Goal: Information Seeking & Learning: Learn about a topic

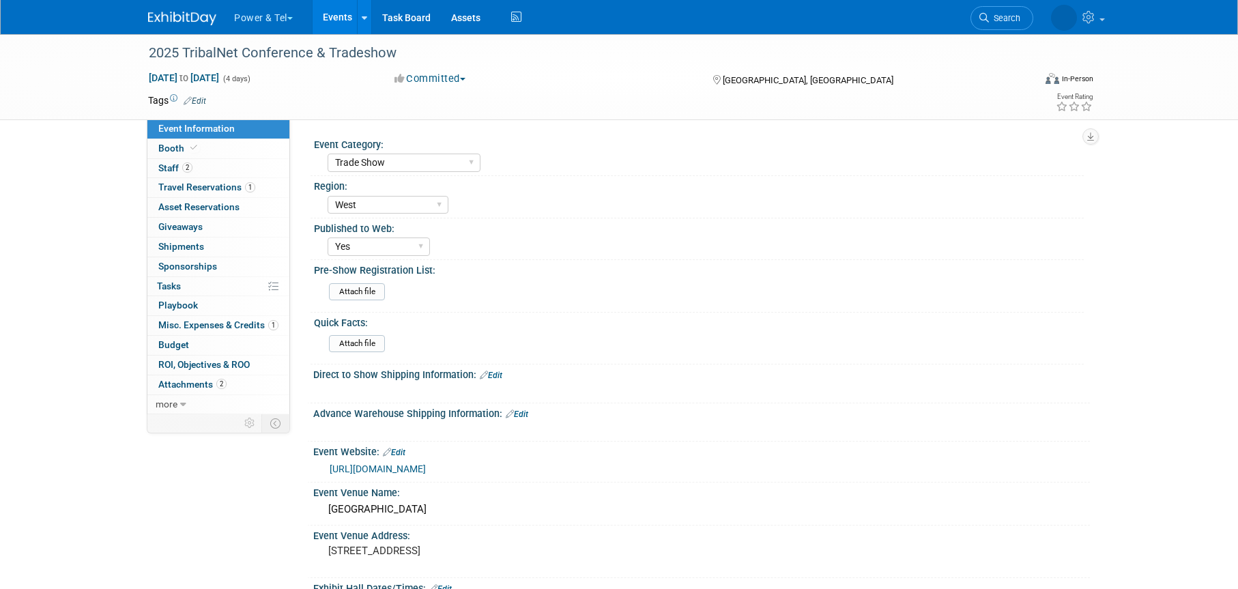
select select "Trade Show"
select select "West"
select select "Yes"
click at [470, 16] on link "Assets" at bounding box center [466, 17] width 50 height 34
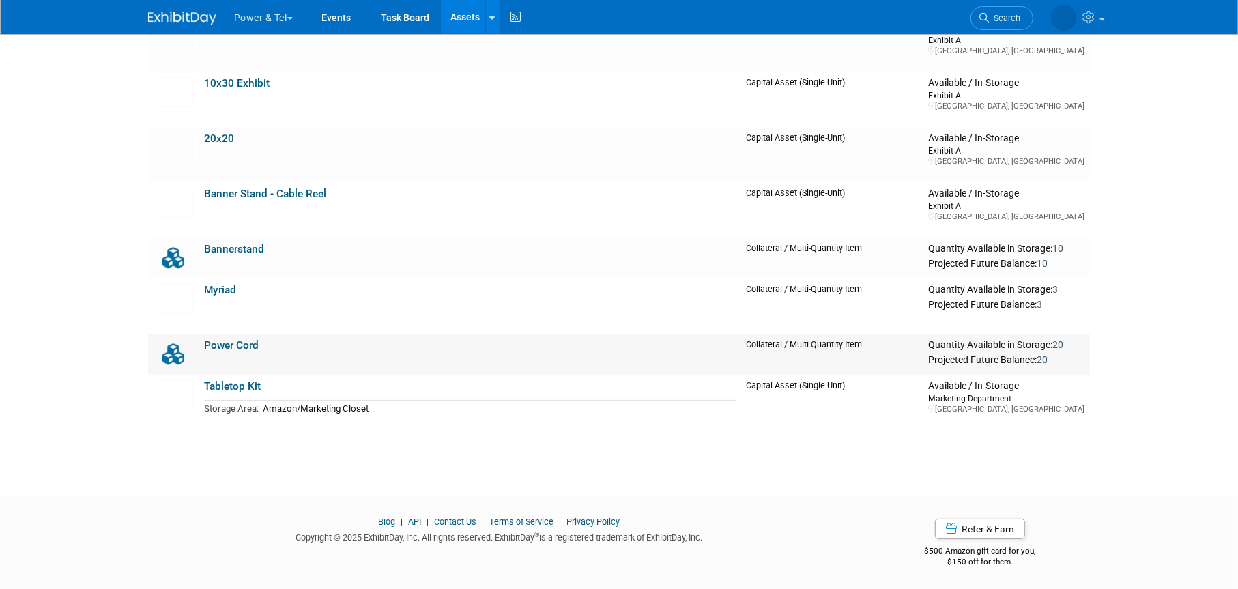
scroll to position [155, 0]
click at [227, 246] on link "Bannerstand" at bounding box center [234, 248] width 60 height 12
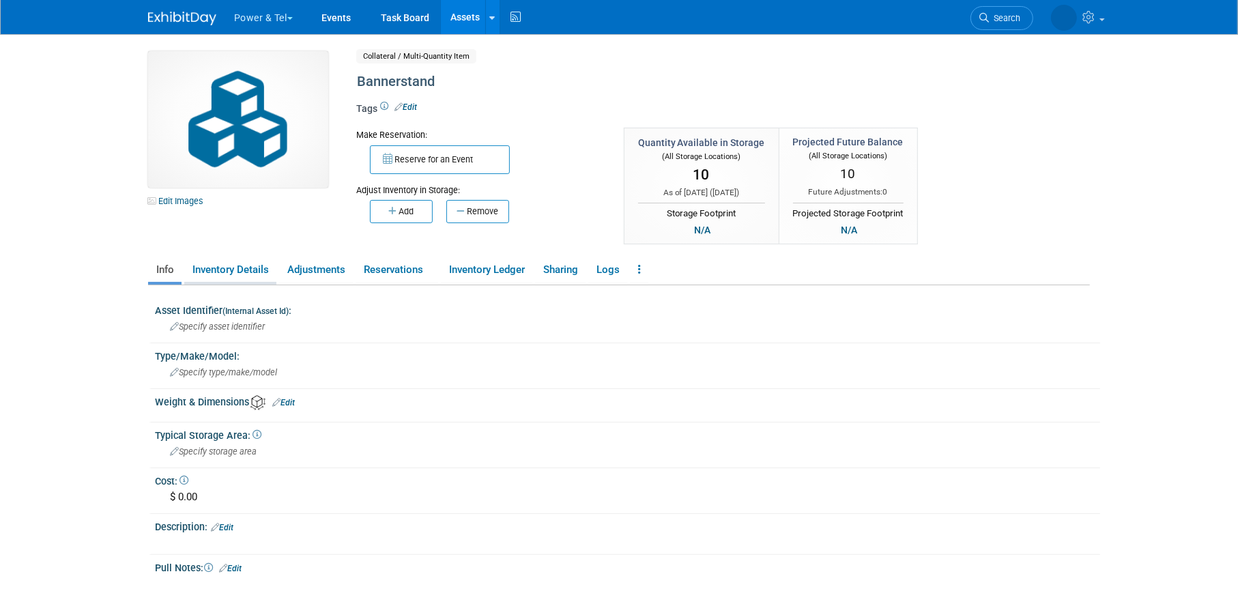
click at [220, 276] on link "Inventory Details" at bounding box center [230, 270] width 92 height 24
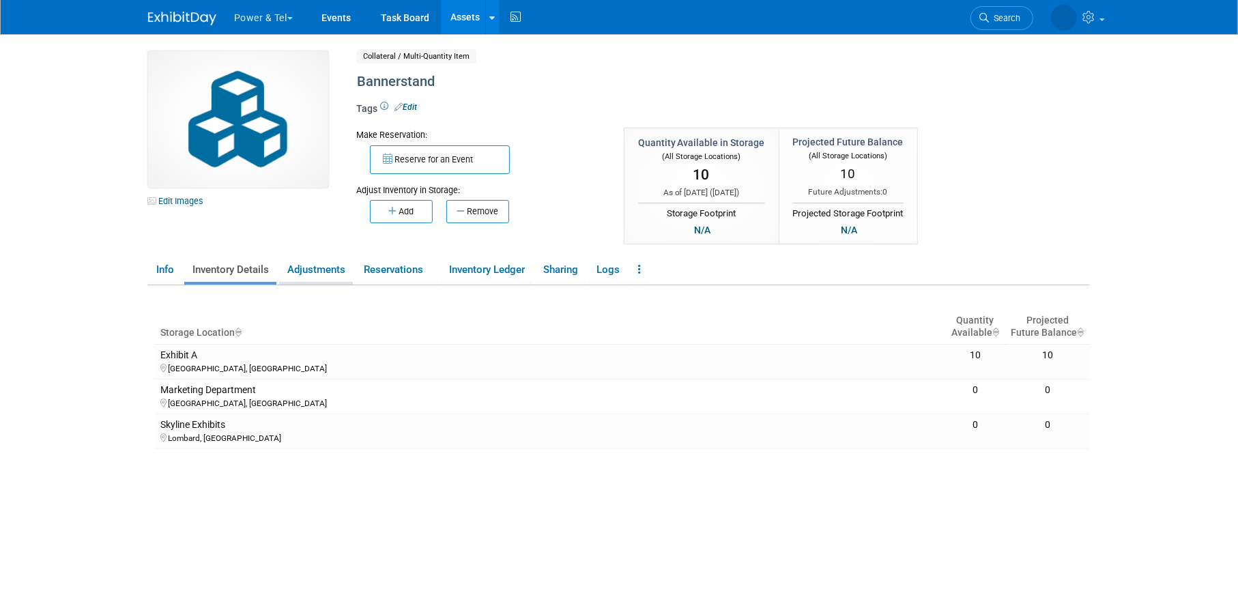
click at [315, 269] on link "Adjustments" at bounding box center [316, 270] width 74 height 24
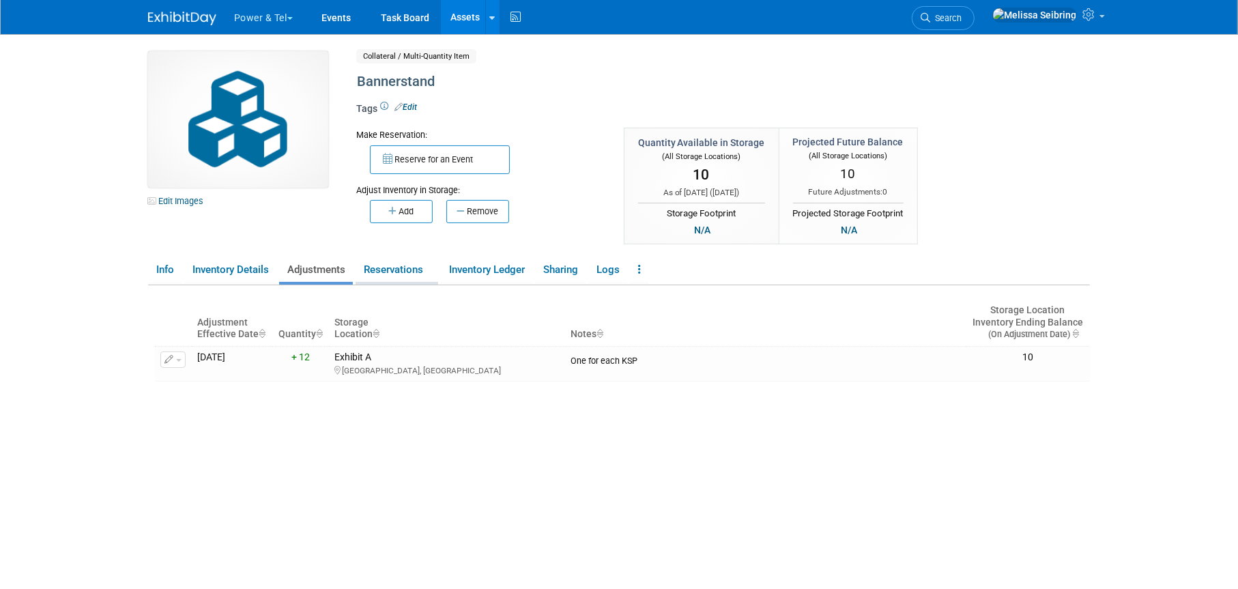
click at [394, 269] on link "Reservations" at bounding box center [397, 270] width 83 height 24
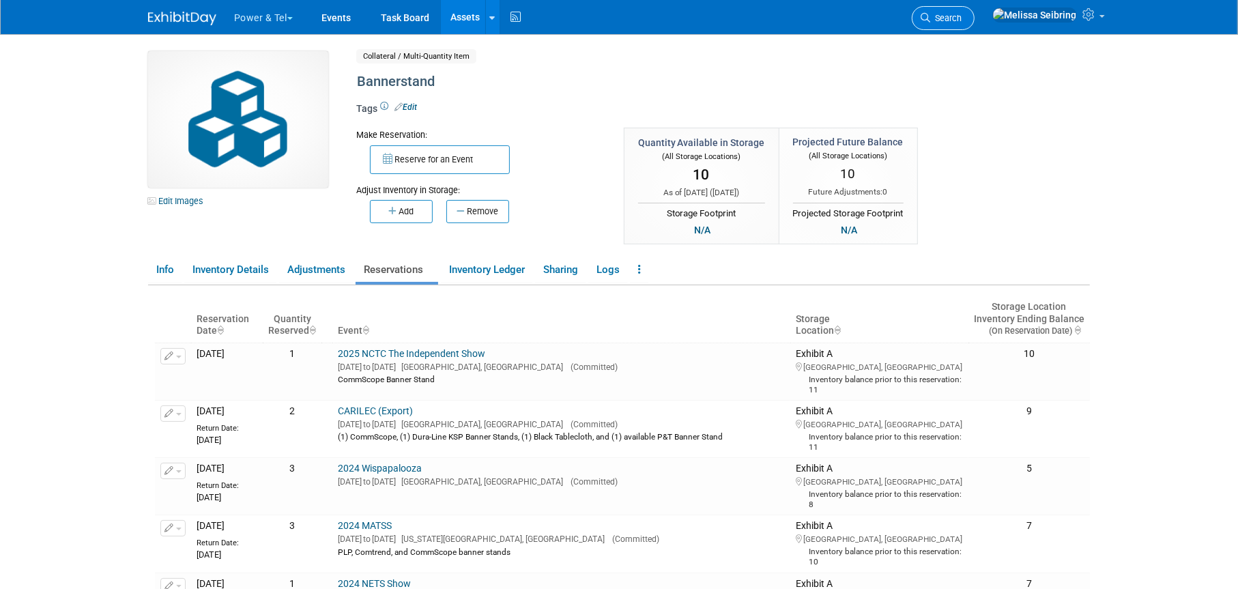
click at [962, 22] on span "Search" at bounding box center [945, 18] width 31 height 10
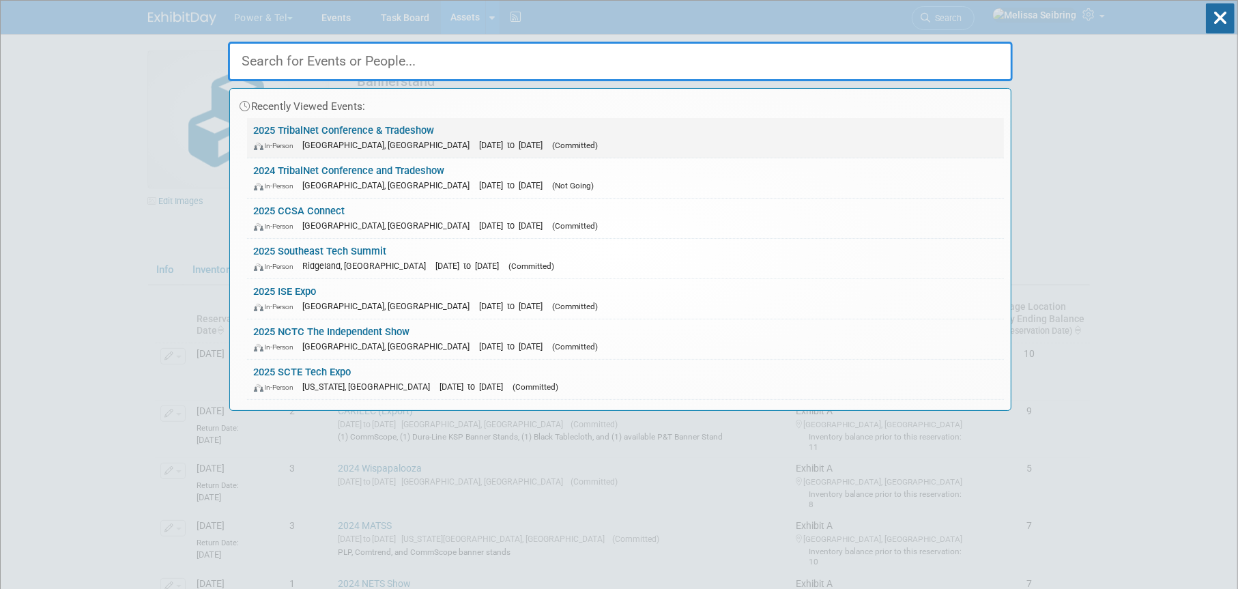
click at [342, 136] on link "2025 TribalNet Conference & Tradeshow In-Person Reno, NV Sep 15, 2025 to Sep 18…" at bounding box center [625, 138] width 757 height 40
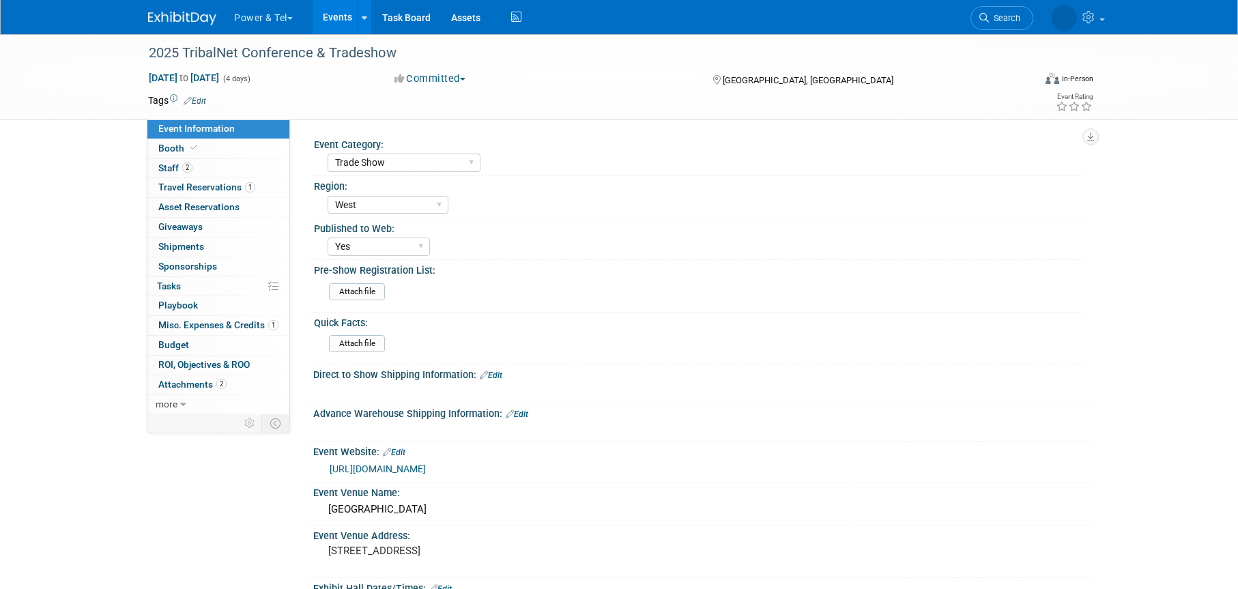
select select "Trade Show"
select select "West"
select select "Yes"
click at [162, 169] on span "Staff 2" at bounding box center [175, 167] width 34 height 11
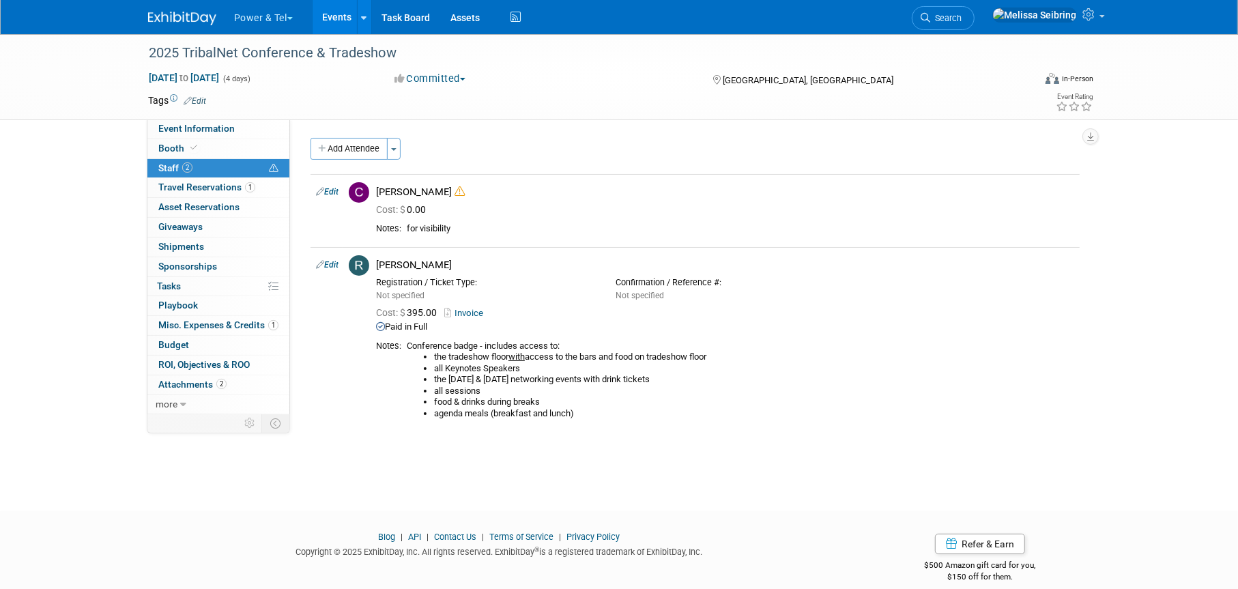
drag, startPoint x: 999, startPoint y: 16, endPoint x: 996, endPoint y: 30, distance: 13.9
click at [962, 16] on span "Search" at bounding box center [945, 18] width 31 height 10
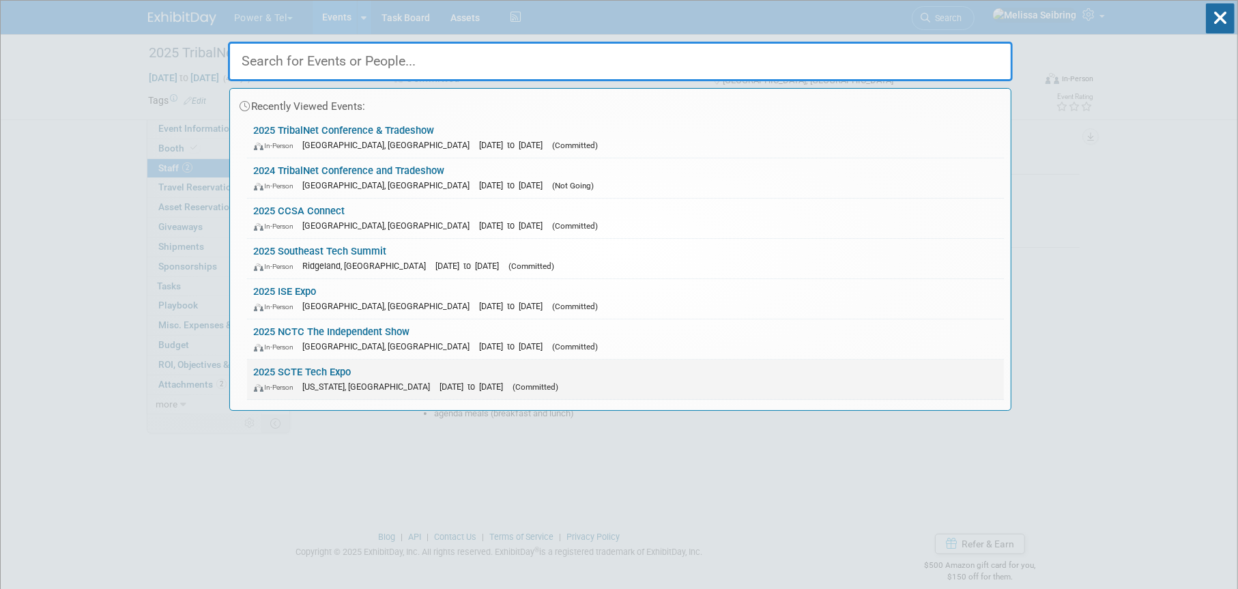
click at [328, 367] on link "2025 SCTE Tech Expo In-Person Washington, DC Sep 29, 2025 to Oct 1, 2025 (Commi…" at bounding box center [625, 380] width 757 height 40
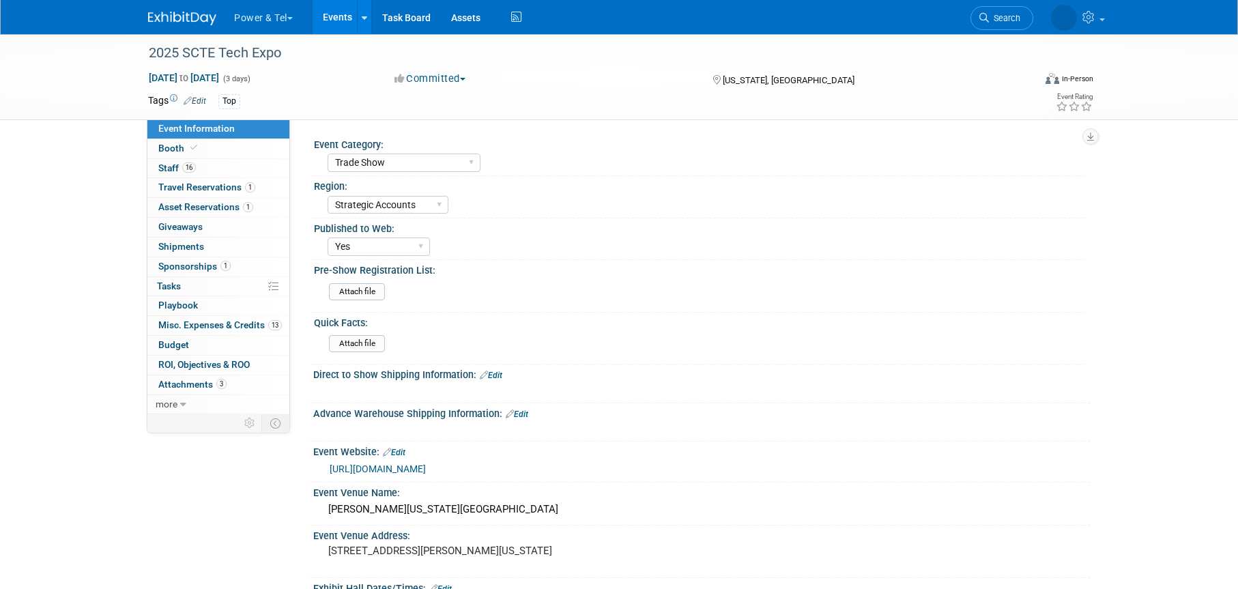
select select "Trade Show"
select select "Strategic Accounts"
select select "Yes"
click at [168, 165] on span "Staff 16" at bounding box center [177, 167] width 38 height 11
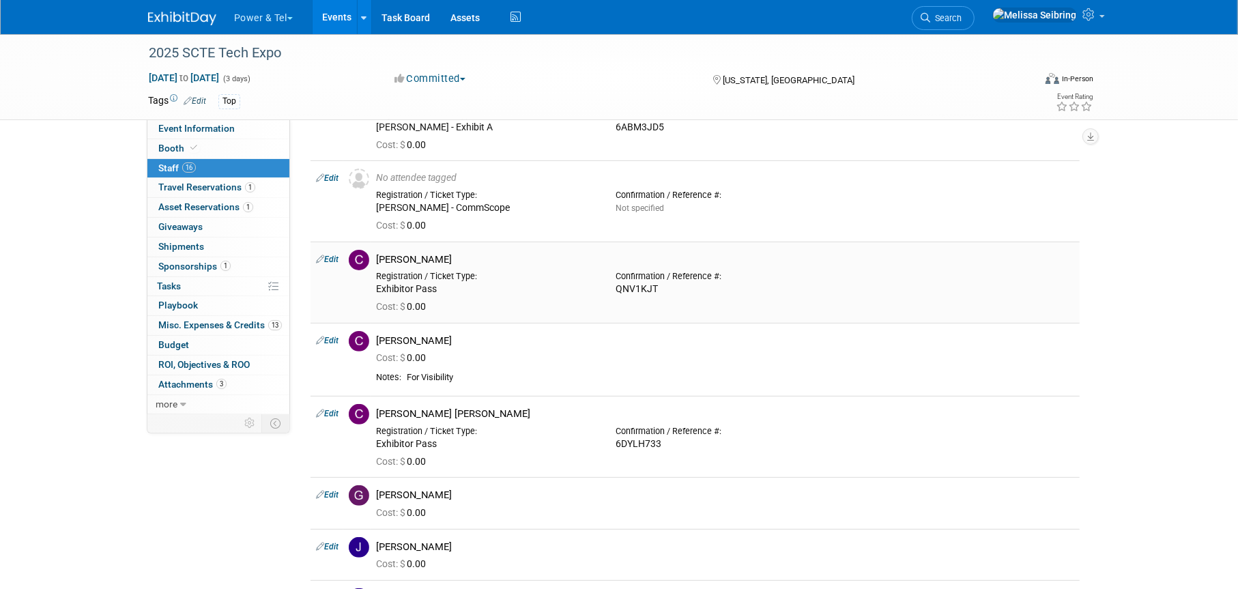
scroll to position [341, 0]
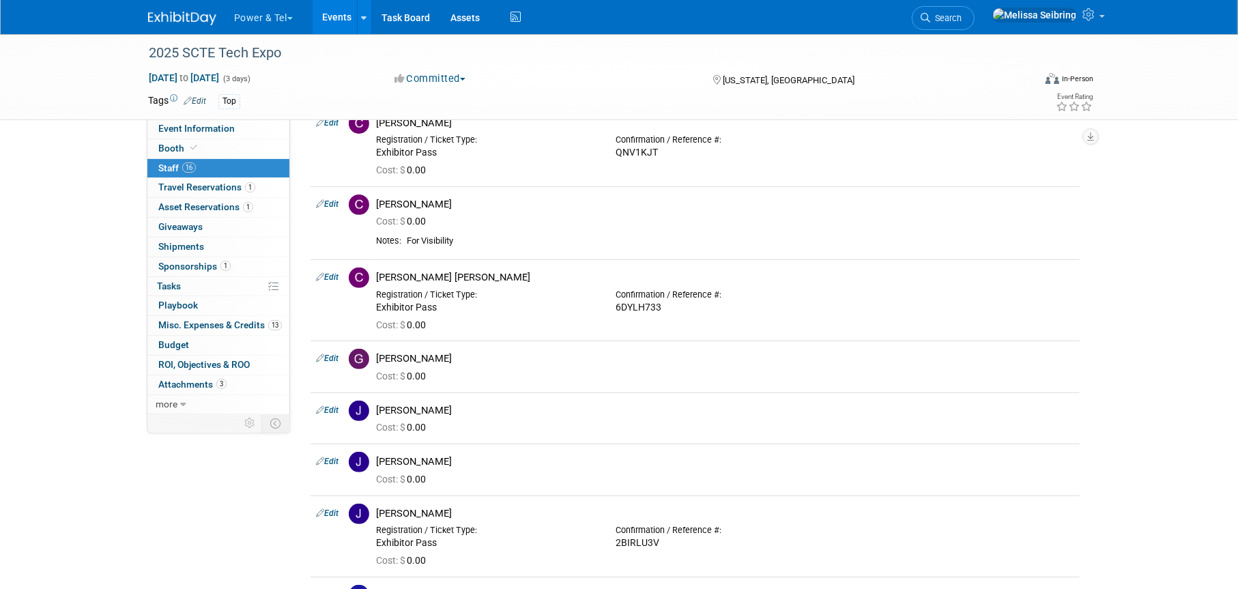
click at [175, 13] on img at bounding box center [182, 19] width 68 height 14
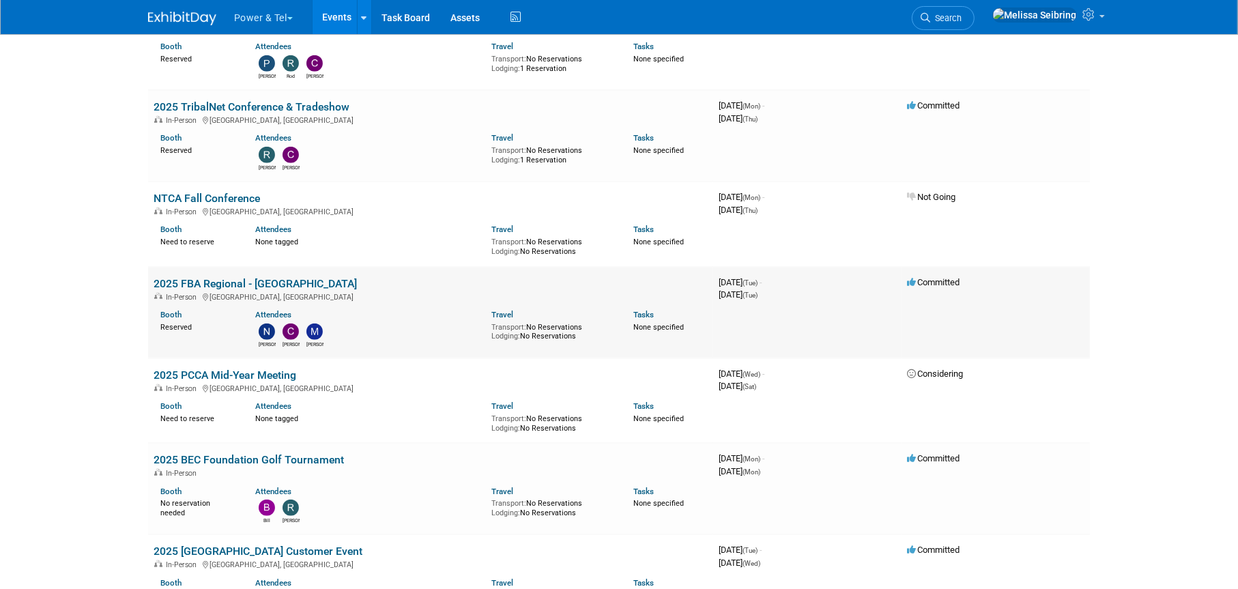
scroll to position [751, 0]
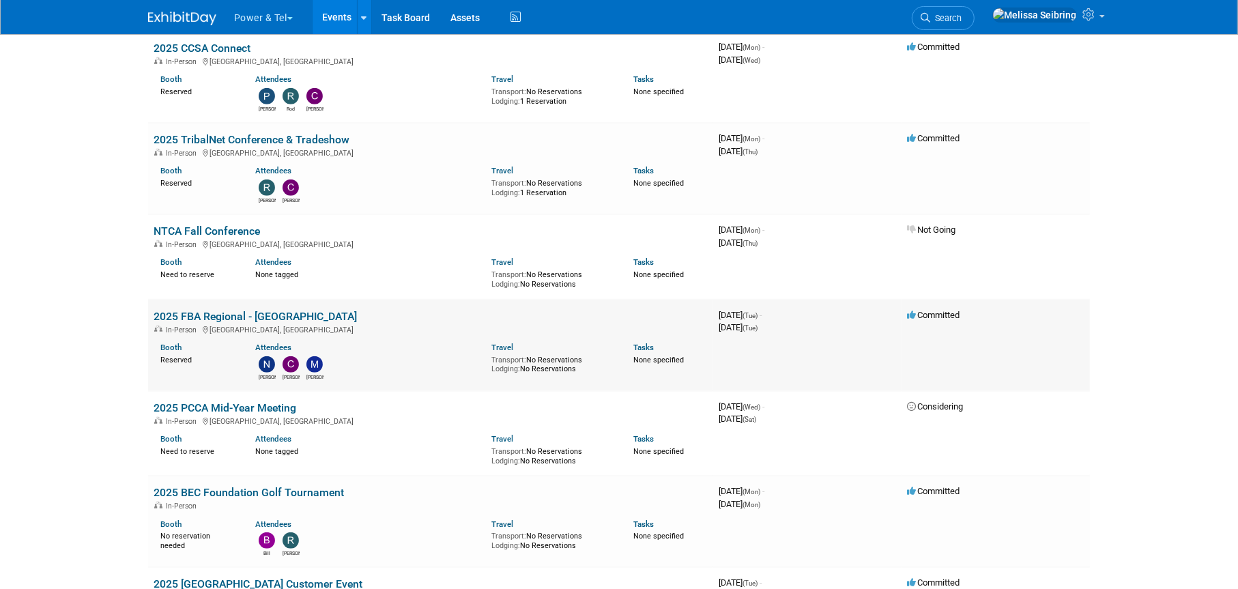
drag, startPoint x: 223, startPoint y: 315, endPoint x: 231, endPoint y: 315, distance: 8.2
click at [223, 315] on link "2025 FBA Regional - [GEOGRAPHIC_DATA]" at bounding box center [255, 316] width 203 height 13
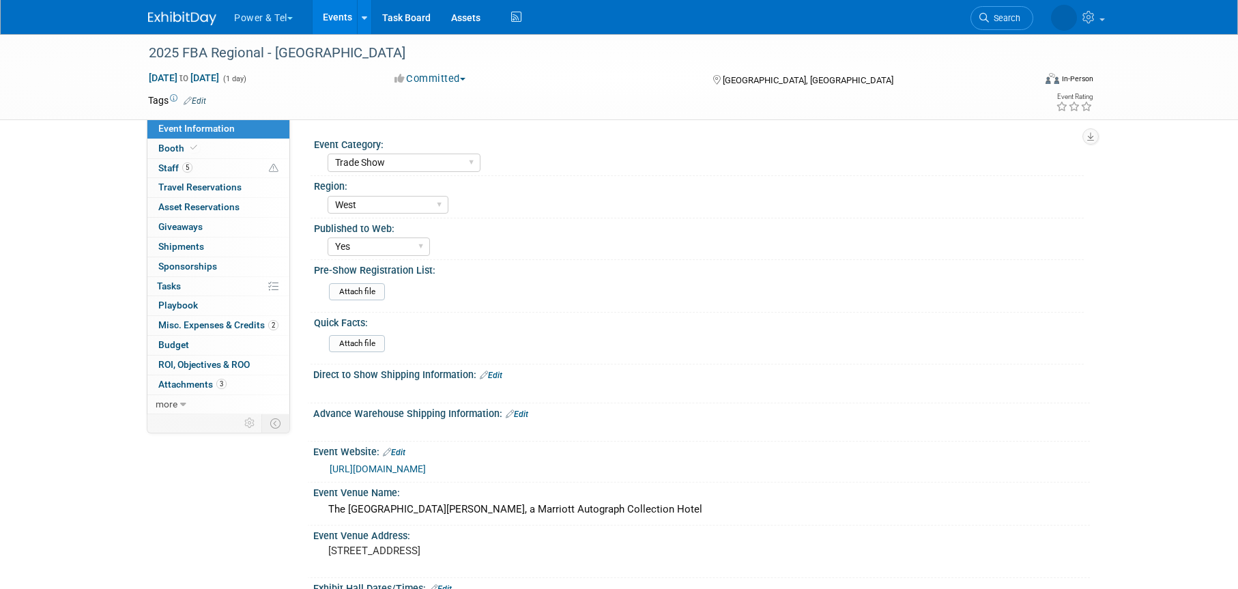
click at [171, 170] on span "Staff 5" at bounding box center [175, 167] width 34 height 11
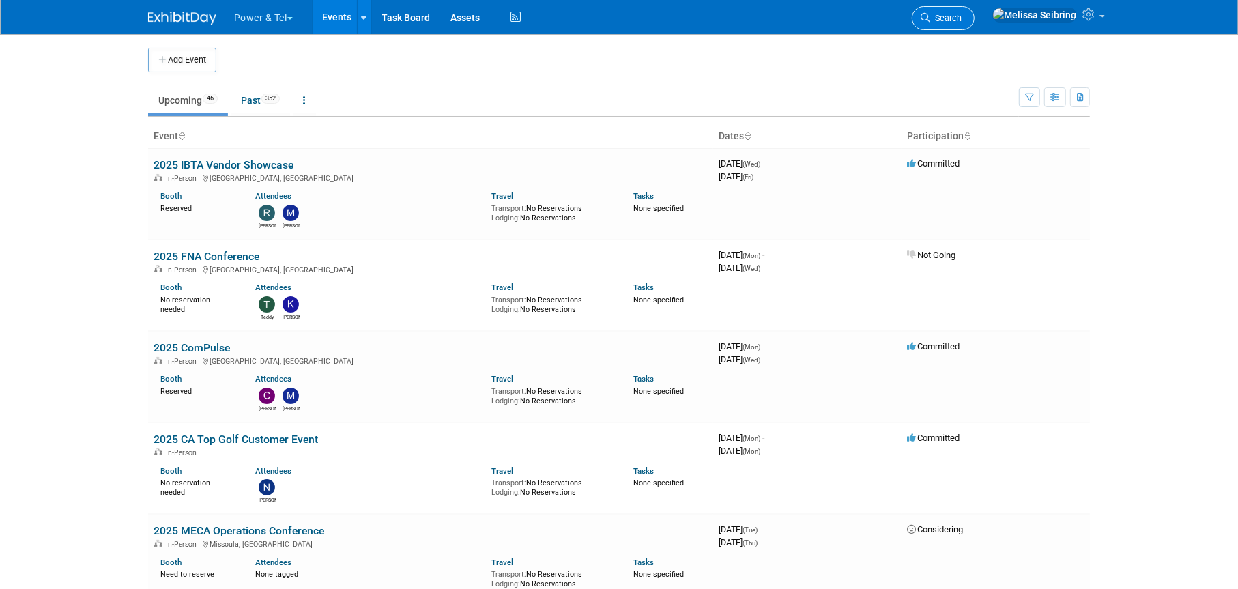
click at [930, 19] on icon at bounding box center [926, 18] width 10 height 10
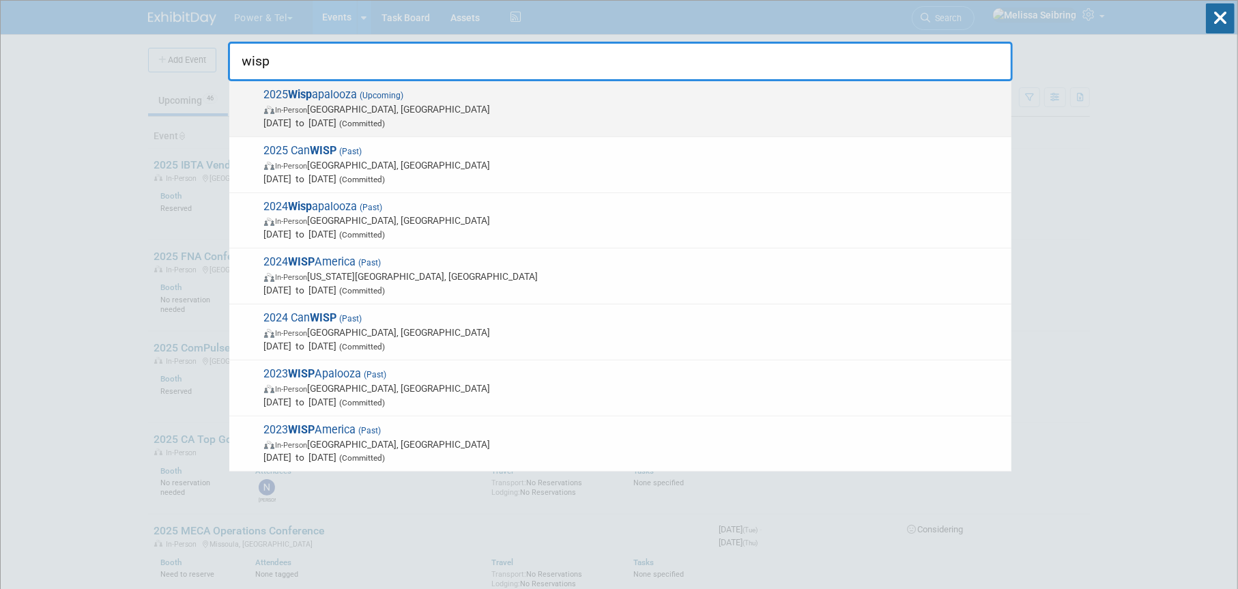
type input "wisp"
click at [326, 91] on span "2025 Wisp apalooza (Upcoming) In-Person Las Vegas, NV Oct 13, 2025 to Oct 16, 2…" at bounding box center [632, 109] width 745 height 42
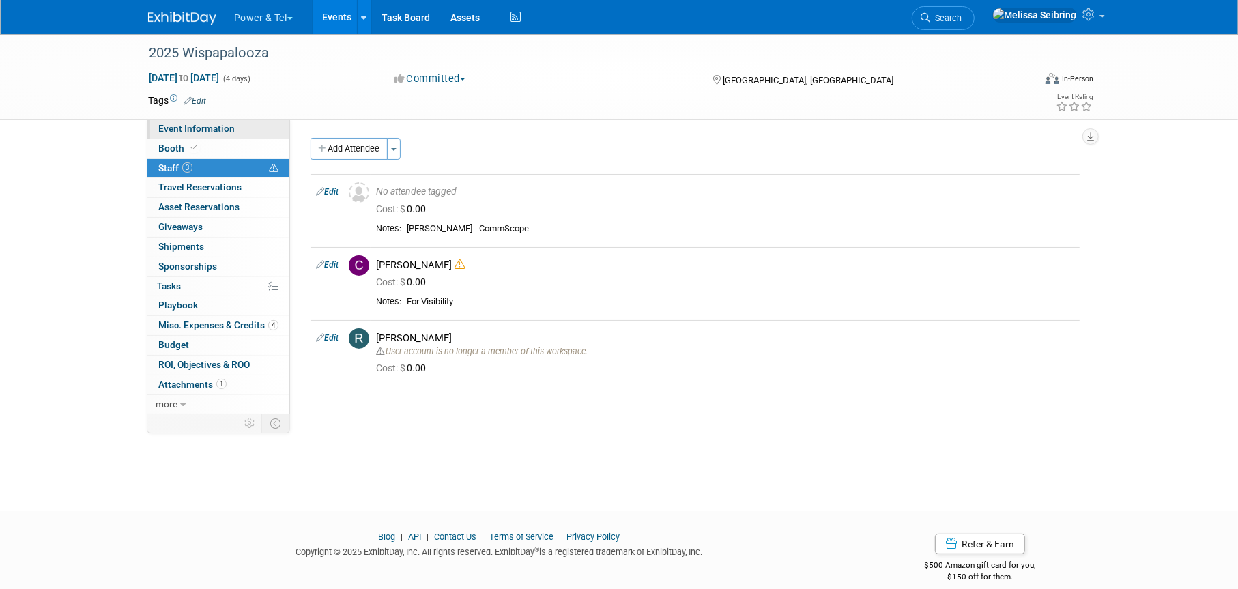
click at [181, 126] on span "Event Information" at bounding box center [196, 128] width 76 height 11
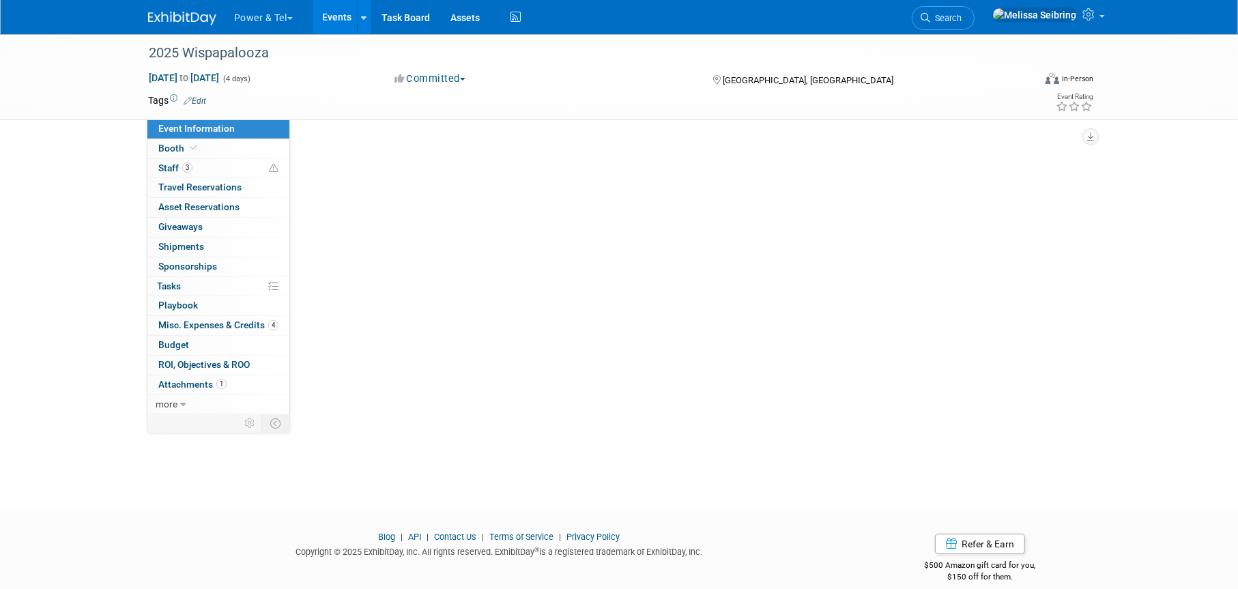
select select "Trade Show"
select select "West"
select select "Yes"
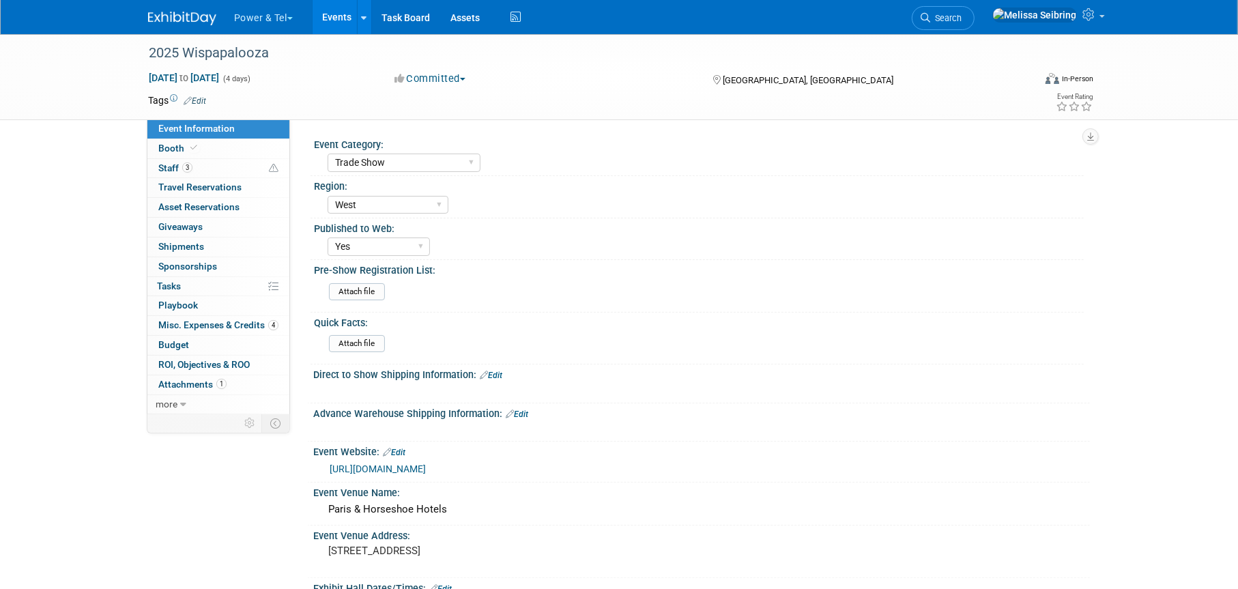
click at [426, 463] on link "[URL][DOMAIN_NAME]" at bounding box center [378, 468] width 96 height 11
